Goal: Contribute content: Contribute content

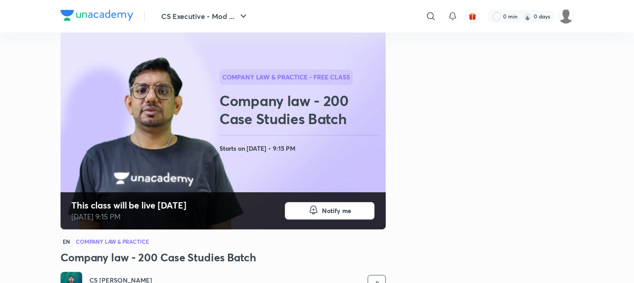
scroll to position [51, 0]
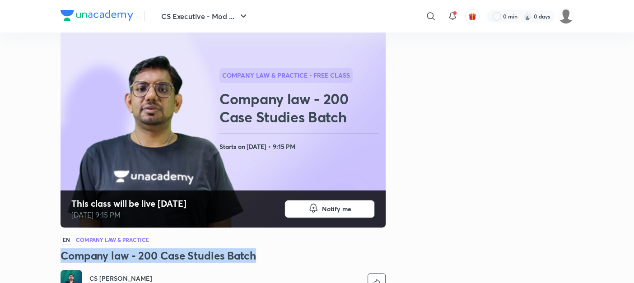
drag, startPoint x: 259, startPoint y: 254, endPoint x: 41, endPoint y: 253, distance: 218.7
copy h3 "Company law - 200 Case Studies Batch"
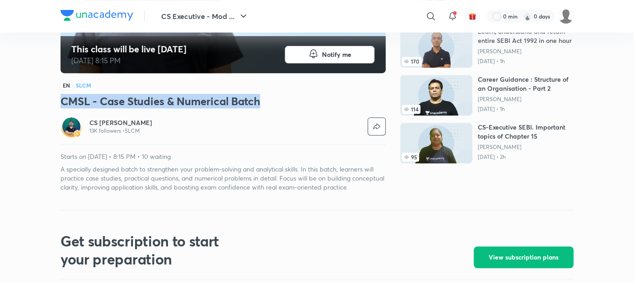
drag, startPoint x: 61, startPoint y: 99, endPoint x: 266, endPoint y: 102, distance: 204.7
click at [266, 102] on h3 "CMSL - Case Studies & Numerical Batch" at bounding box center [223, 101] width 325 height 14
copy h3 "CMSL - Case Studies & Numerical Batch"
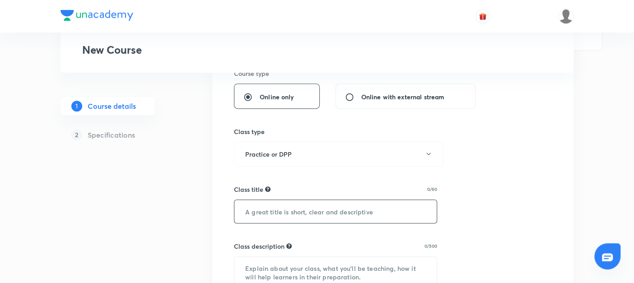
scroll to position [220, 0]
paste input "Writing Practise & Test - Supper under GST"
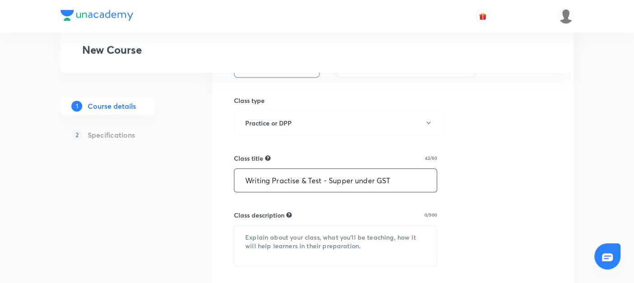
scroll to position [260, 0]
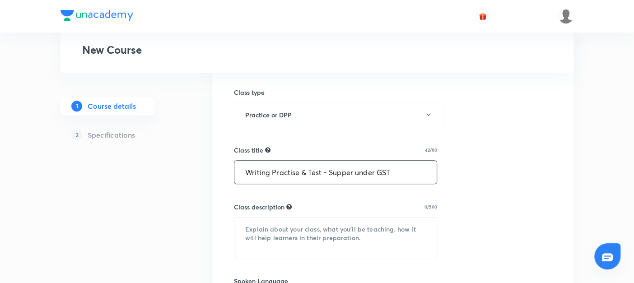
click at [351, 171] on input "Writing Practise & Test - Supper under GST" at bounding box center [336, 172] width 202 height 23
click at [346, 174] on input "Writing Practise & Test - Suppr under GST" at bounding box center [336, 172] width 202 height 23
click at [348, 173] on input "Writing Practise & Test - Suppr under GST" at bounding box center [336, 172] width 202 height 23
drag, startPoint x: 393, startPoint y: 173, endPoint x: 184, endPoint y: 185, distance: 208.7
click at [184, 185] on div "Special Classes New Course 1 Course details 2 Specifications Select a goal CS E…" at bounding box center [317, 234] width 513 height 886
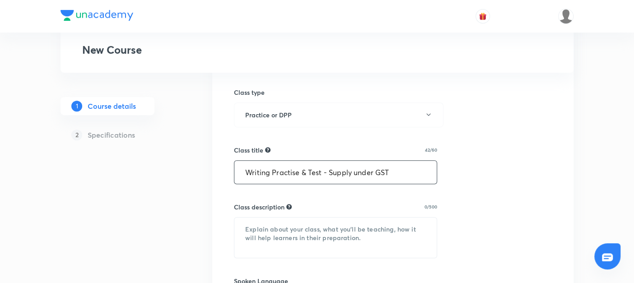
type input "Writing Practise & Test - Supply under GST"
click at [245, 235] on textarea at bounding box center [336, 238] width 202 height 40
paste textarea "Get ready to strengthen your understanding of one of the most important topics …"
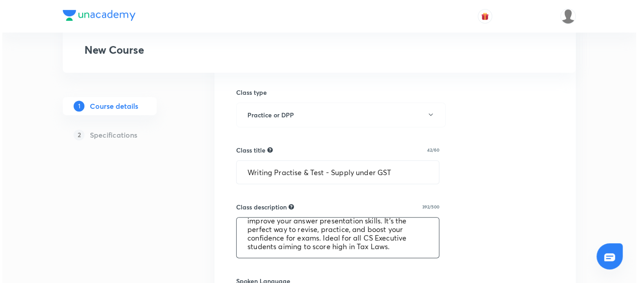
scroll to position [331, 0]
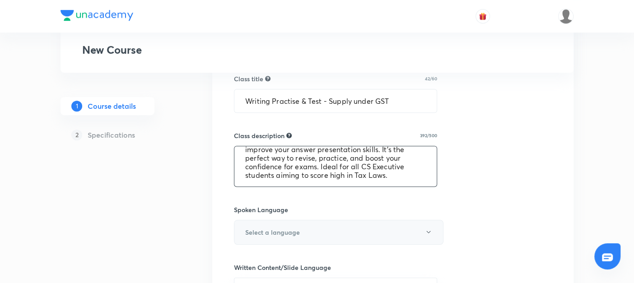
type textarea "Get ready to strengthen your understanding of one of the most important topics …"
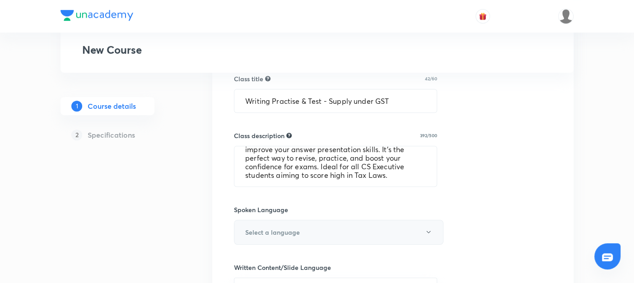
click at [258, 234] on h6 "Select a language" at bounding box center [272, 232] width 55 height 9
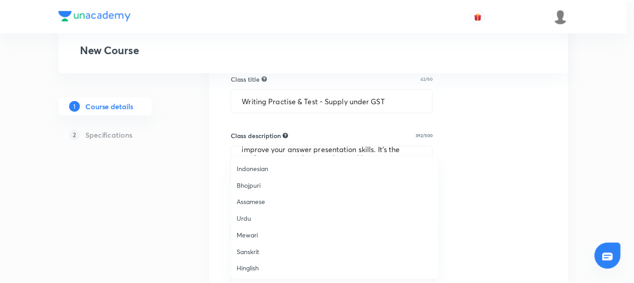
scroll to position [0, 0]
click at [253, 185] on span "Hindi" at bounding box center [337, 184] width 198 height 9
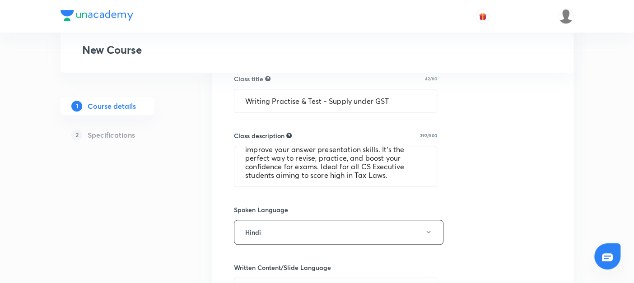
scroll to position [411, 0]
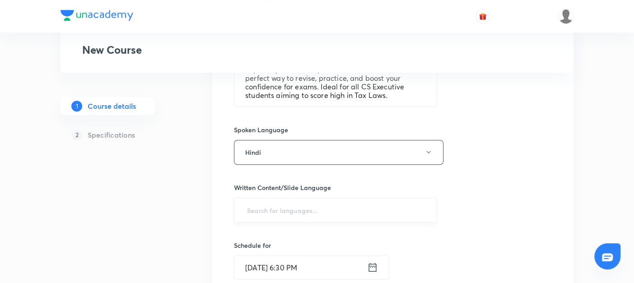
click at [255, 210] on input "text" at bounding box center [335, 210] width 181 height 17
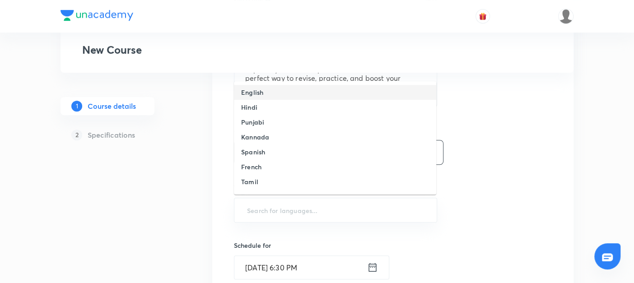
click at [247, 95] on h6 "English" at bounding box center [252, 92] width 22 height 9
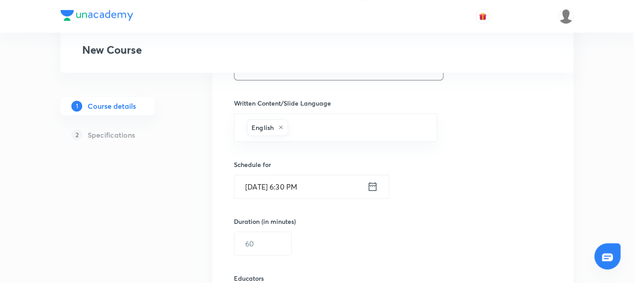
scroll to position [497, 0]
click at [375, 184] on icon at bounding box center [372, 185] width 11 height 13
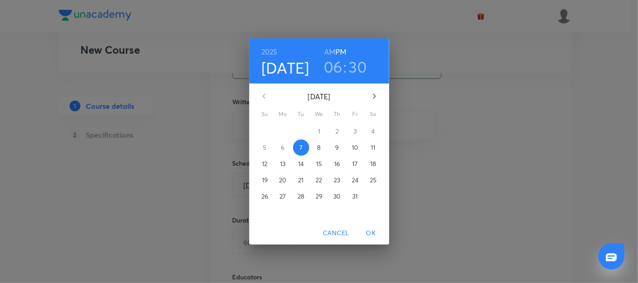
click at [352, 148] on span "10" at bounding box center [355, 147] width 16 height 9
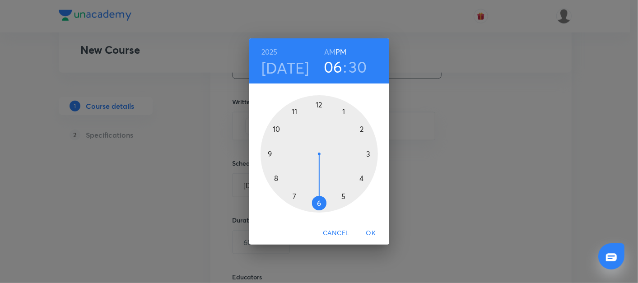
click at [277, 178] on div at bounding box center [319, 153] width 117 height 117
click at [368, 154] on div at bounding box center [319, 153] width 117 height 117
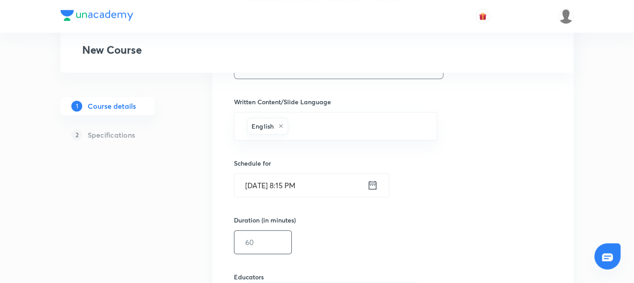
click at [244, 241] on input "text" at bounding box center [263, 242] width 57 height 23
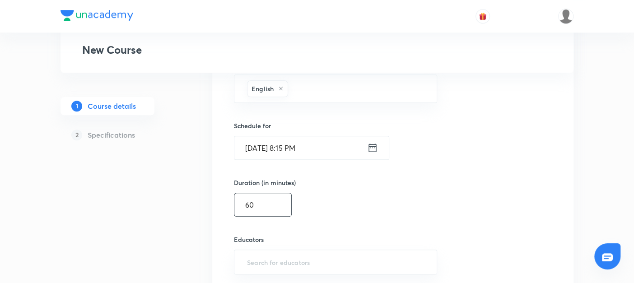
scroll to position [535, 0]
type input "60"
click at [253, 258] on input "text" at bounding box center [335, 261] width 181 height 17
paste input "@unacademy-user-YYKICRGAD905"
type input "@unacademy-user-YYKICRGAD905"
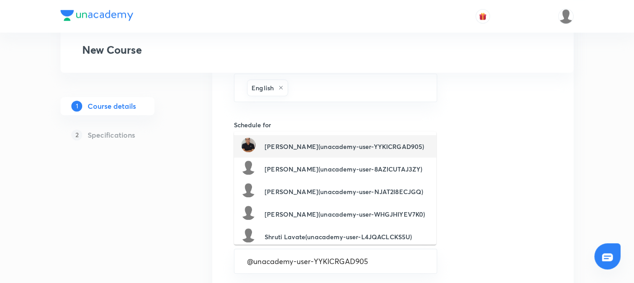
click at [290, 146] on h6 "Ranjeet Kunwar(unacademy-user-YYKICRGAD905)" at bounding box center [344, 146] width 159 height 9
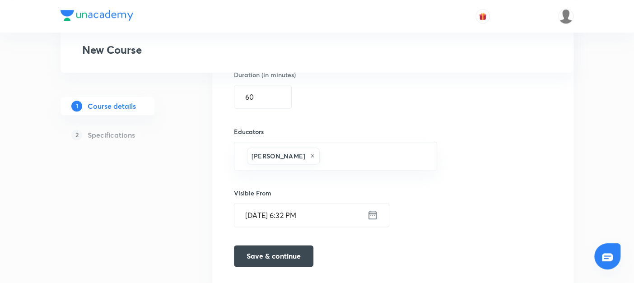
scroll to position [643, 0]
click at [264, 250] on button "Save & continue" at bounding box center [274, 255] width 80 height 22
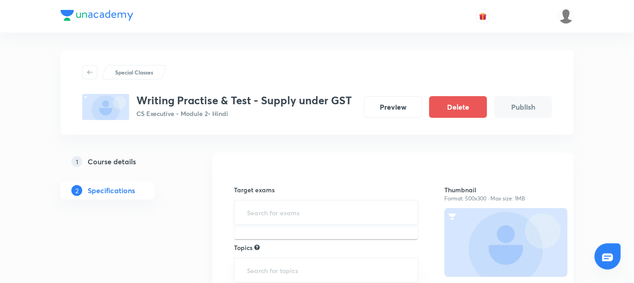
click at [267, 213] on input "text" at bounding box center [326, 212] width 162 height 17
type input "cs"
click at [260, 234] on li "CS Executive Examination" at bounding box center [326, 238] width 183 height 16
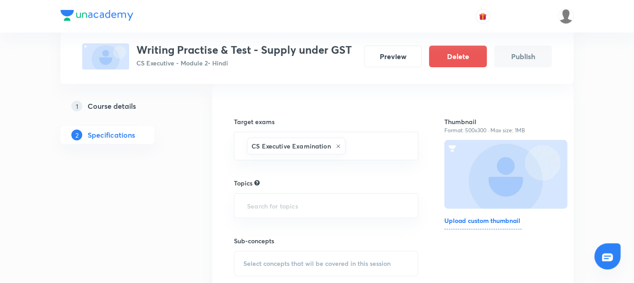
scroll to position [69, 0]
click at [249, 203] on input "text" at bounding box center [326, 205] width 162 height 17
type input "t"
type input "Ta"
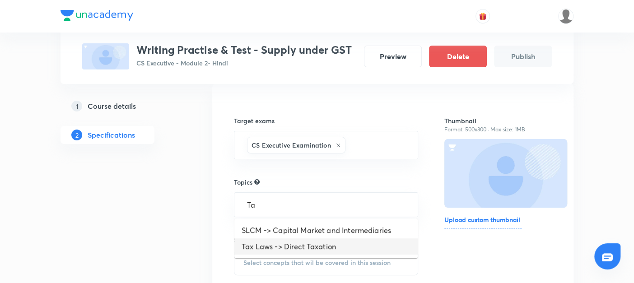
click at [255, 244] on li "Tax Laws -> Direct Taxation" at bounding box center [326, 247] width 183 height 16
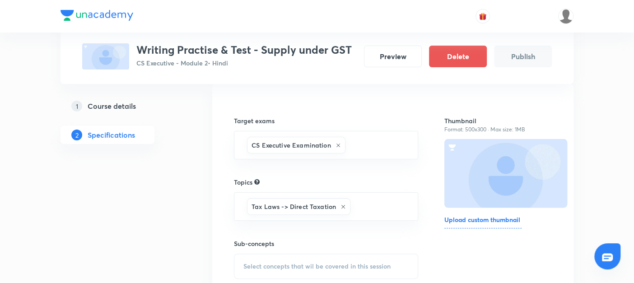
scroll to position [110, 0]
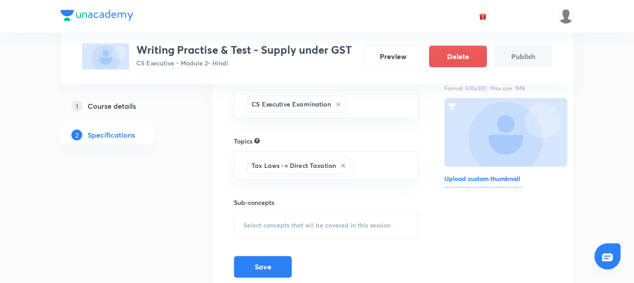
click at [251, 225] on span "Select concepts that wil be covered in this session" at bounding box center [317, 225] width 147 height 7
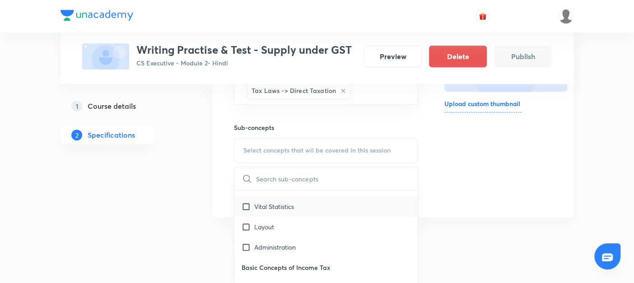
scroll to position [0, 0]
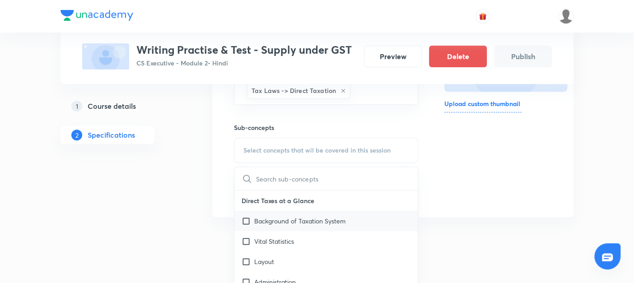
click at [244, 218] on input "checkbox" at bounding box center [248, 220] width 13 height 9
checkbox input "true"
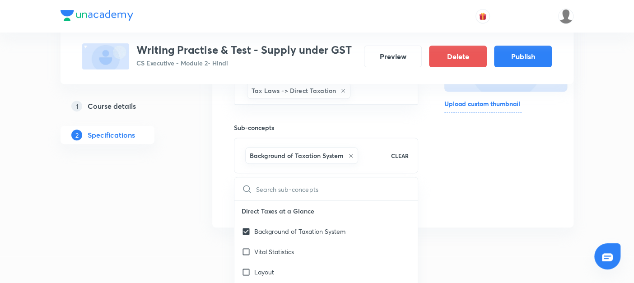
click at [177, 220] on div "1 Course details 2 Specifications" at bounding box center [122, 103] width 123 height 273
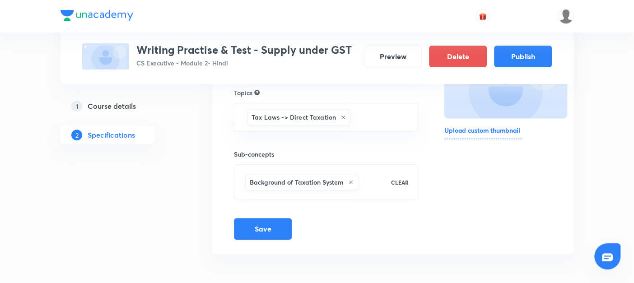
scroll to position [157, 0]
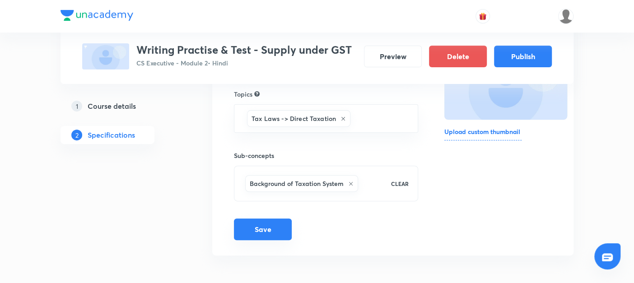
click at [258, 225] on button "Save" at bounding box center [263, 230] width 58 height 22
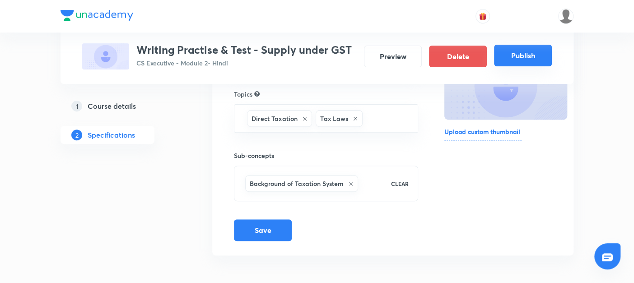
click at [516, 56] on button "Publish" at bounding box center [523, 56] width 58 height 22
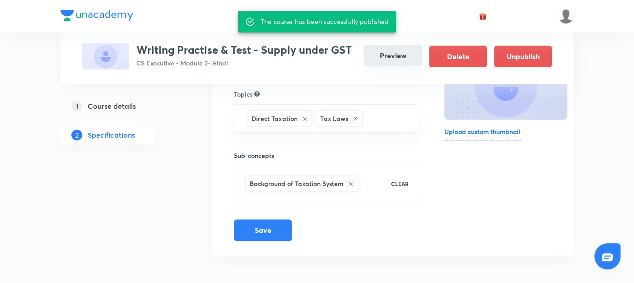
click at [394, 60] on button "Preview" at bounding box center [393, 56] width 58 height 22
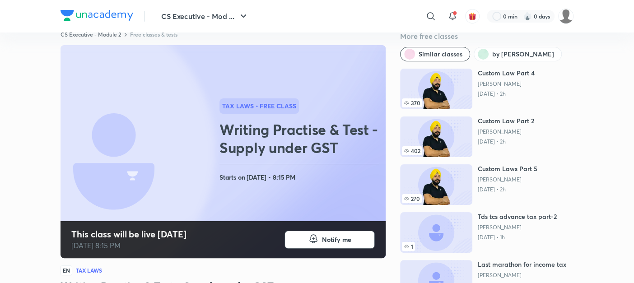
scroll to position [5, 0]
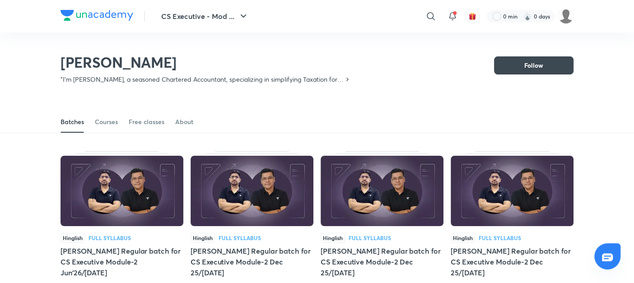
scroll to position [39, 0]
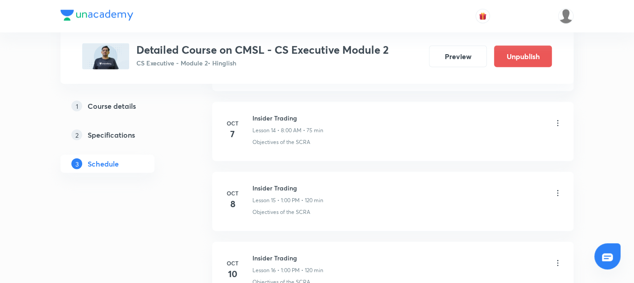
scroll to position [1416, 0]
click at [556, 188] on icon at bounding box center [558, 192] width 9 height 9
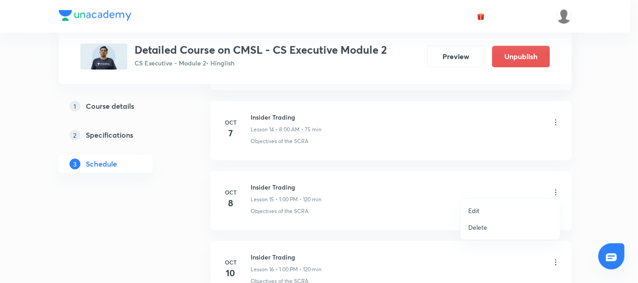
click at [473, 209] on p "Edit" at bounding box center [474, 210] width 11 height 9
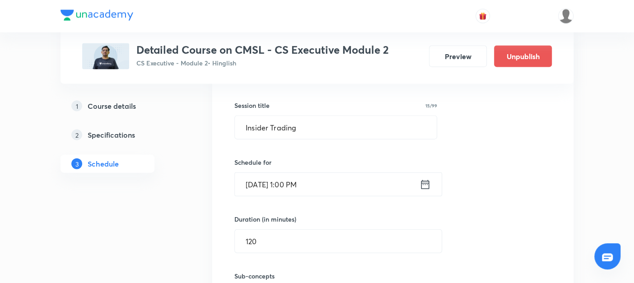
scroll to position [1196, 0]
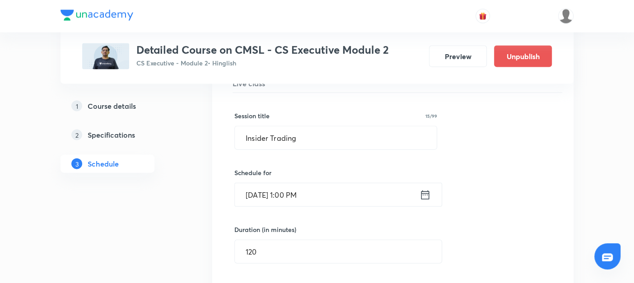
click at [425, 191] on icon at bounding box center [425, 195] width 11 height 13
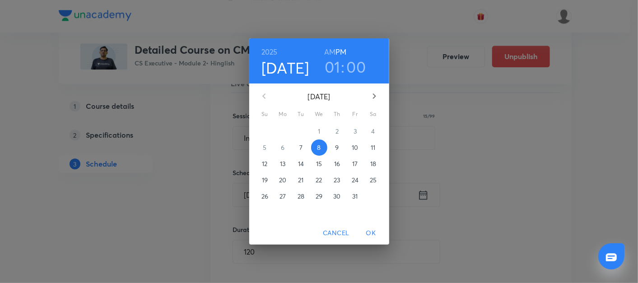
click at [265, 166] on p "12" at bounding box center [264, 163] width 5 height 9
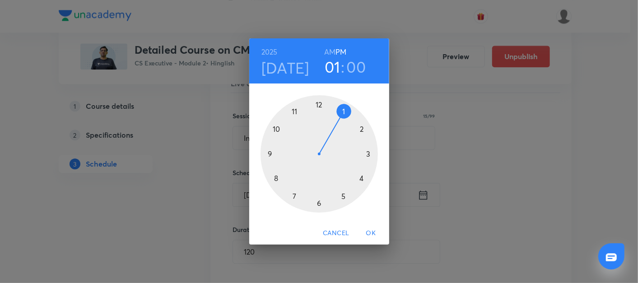
click at [370, 230] on span "OK" at bounding box center [372, 233] width 22 height 11
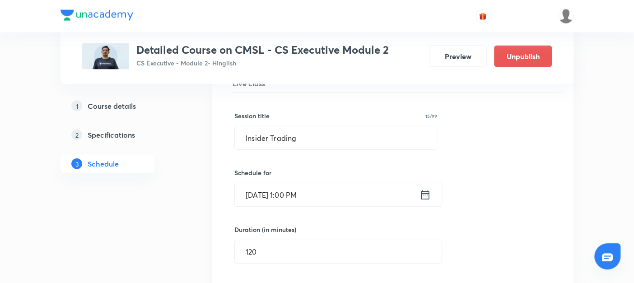
scroll to position [1335, 0]
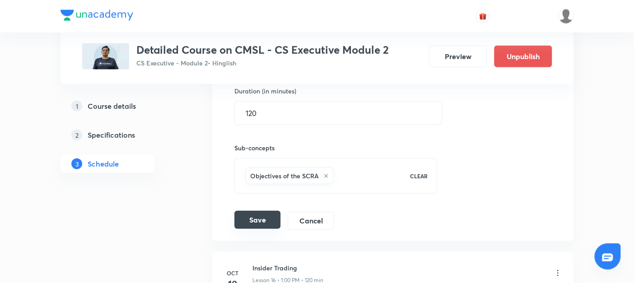
click at [256, 216] on button "Save" at bounding box center [258, 220] width 46 height 18
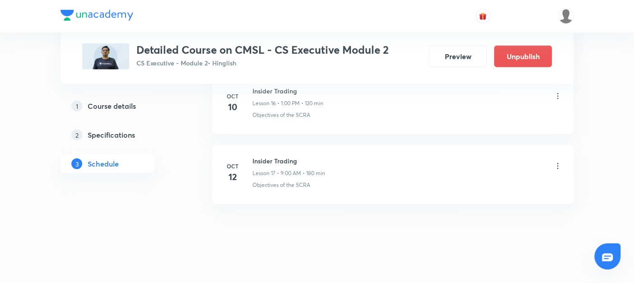
scroll to position [1435, 0]
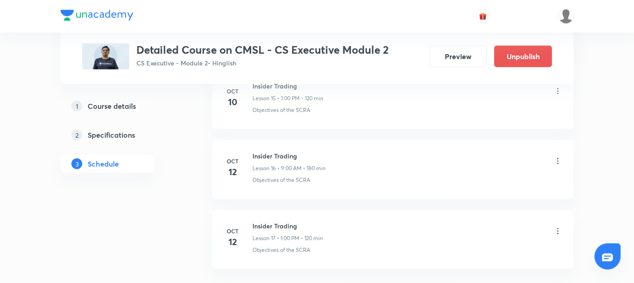
scroll to position [1516, 0]
